Goal: Task Accomplishment & Management: Manage account settings

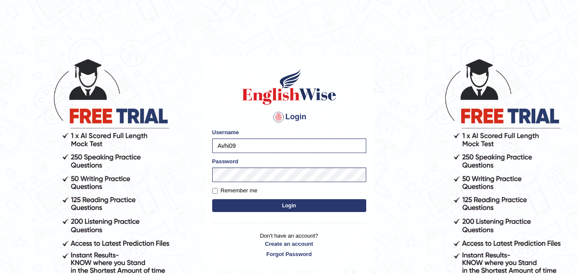
click at [222, 201] on button "Login" at bounding box center [289, 205] width 154 height 13
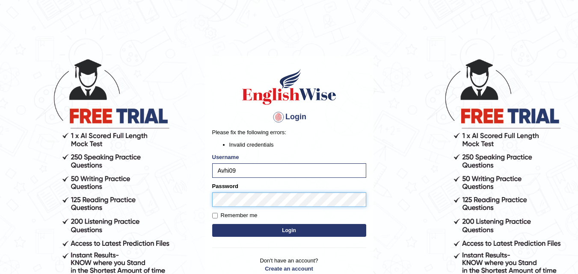
click at [212, 224] on button "Login" at bounding box center [289, 230] width 154 height 13
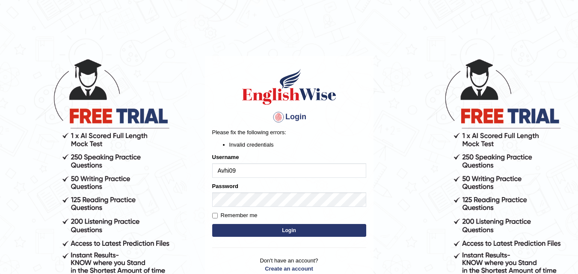
click at [419, 233] on body "Login Please fix the following errors: Invalid credentials Username Avhi09 Pass…" at bounding box center [289, 166] width 578 height 274
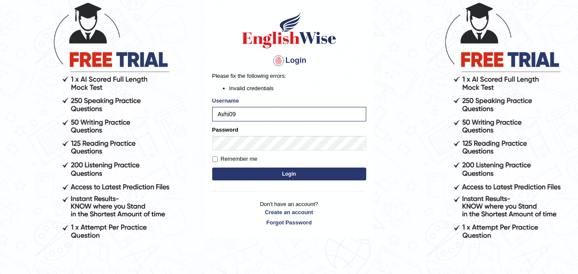
scroll to position [57, 0]
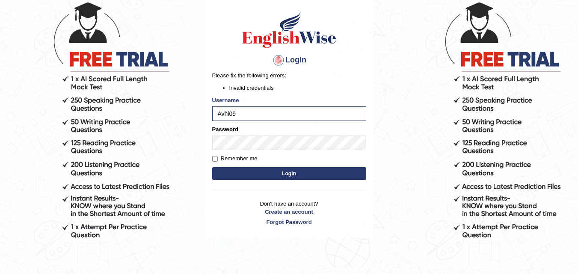
click at [241, 161] on label "Remember me" at bounding box center [234, 158] width 45 height 9
click at [218, 161] on input "Remember me" at bounding box center [215, 159] width 6 height 6
checkbox input "true"
click at [246, 173] on button "Login" at bounding box center [289, 173] width 154 height 13
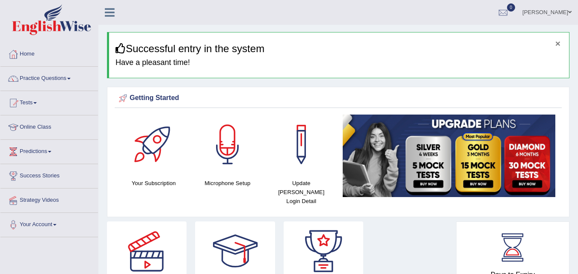
click at [559, 44] on button "×" at bounding box center [557, 43] width 5 height 9
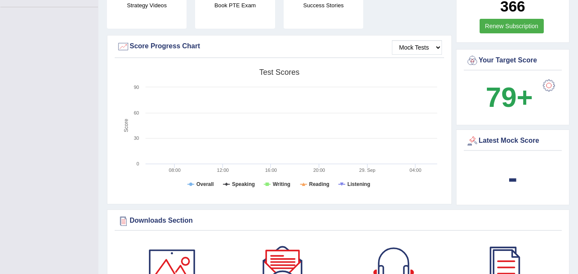
scroll to position [231, 0]
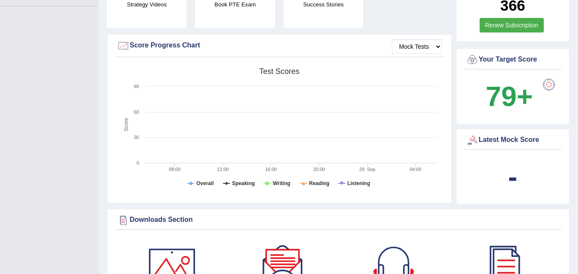
drag, startPoint x: 410, startPoint y: 72, endPoint x: 399, endPoint y: 291, distance: 219.3
drag, startPoint x: 346, startPoint y: 24, endPoint x: 327, endPoint y: 272, distance: 248.3
